Goal: Transaction & Acquisition: Subscribe to service/newsletter

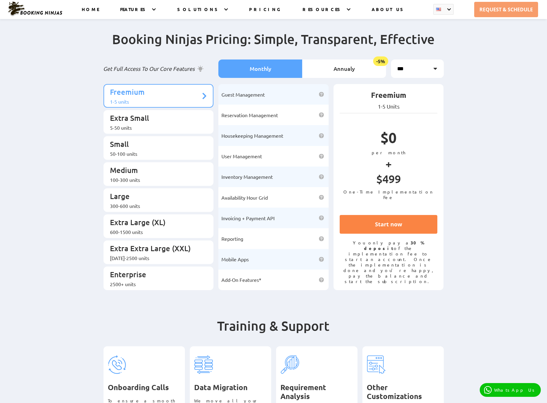
click at [417, 225] on link "Start now" at bounding box center [389, 224] width 98 height 19
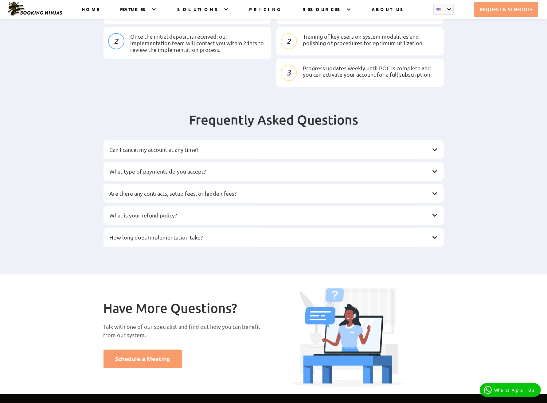
scroll to position [865, 0]
